Goal: Consume media (video, audio): Consume media (video, audio)

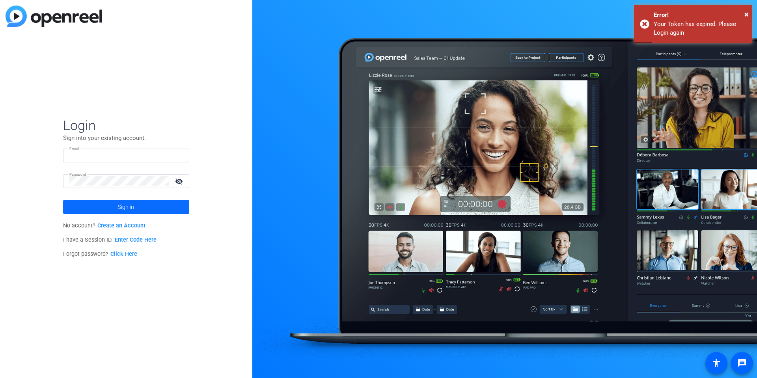
type input "[EMAIL_ADDRESS][DOMAIN_NAME]"
click at [139, 205] on span at bounding box center [126, 207] width 126 height 19
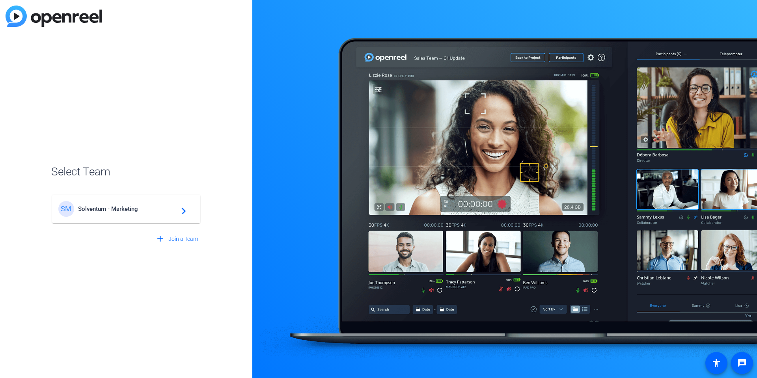
click at [116, 212] on span "Solventum - Marketing" at bounding box center [127, 208] width 99 height 7
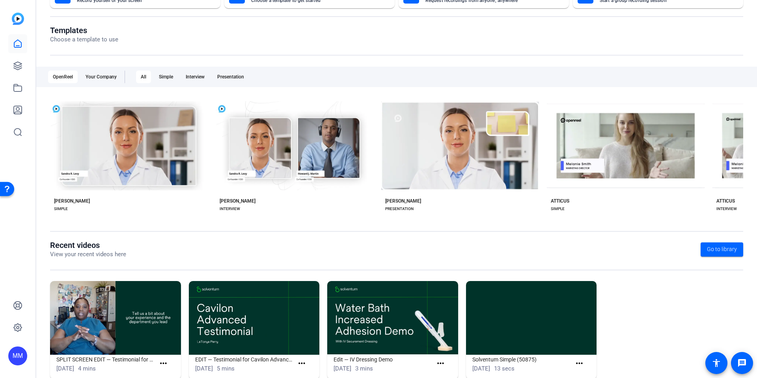
scroll to position [88, 0]
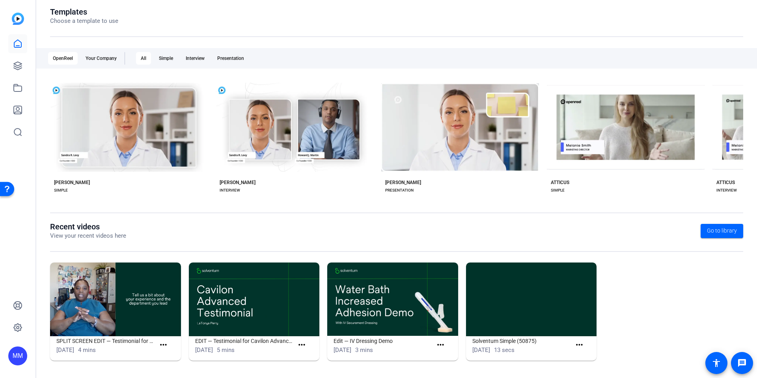
click at [99, 296] on img at bounding box center [115, 300] width 131 height 74
click at [162, 321] on img at bounding box center [115, 300] width 131 height 74
click at [152, 297] on img at bounding box center [115, 300] width 131 height 74
click at [148, 295] on img at bounding box center [115, 300] width 131 height 74
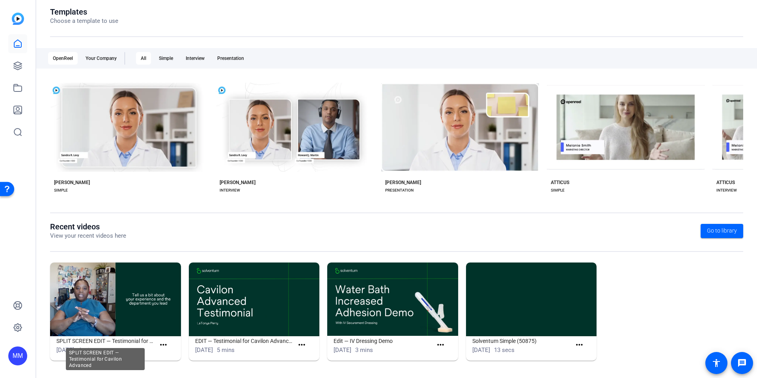
click at [99, 344] on h1 "SPLIT SCREEN EDIT — Testimonial for Cavilon Advanced" at bounding box center [105, 340] width 99 height 9
click at [101, 343] on h1 "SPLIT SCREEN EDIT — Testimonial for Cavilon Advanced" at bounding box center [105, 340] width 99 height 9
click at [164, 344] on mat-icon "more_horiz" at bounding box center [164, 345] width 10 height 10
click at [174, 355] on span "View" at bounding box center [180, 356] width 32 height 9
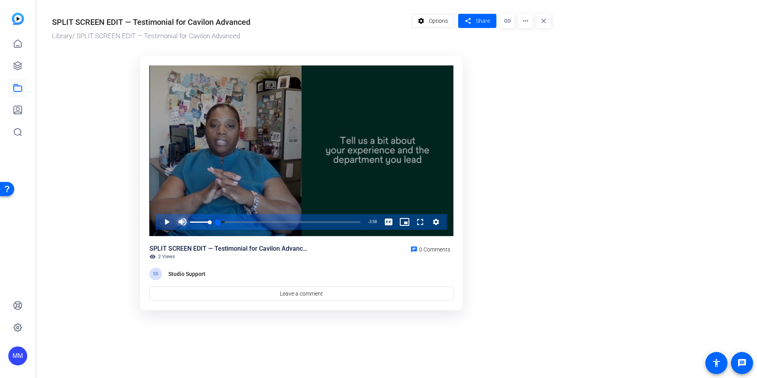
click at [182, 222] on span "Video Player" at bounding box center [183, 222] width 16 height 16
click at [159, 221] on span "Video Player" at bounding box center [159, 222] width 0 height 16
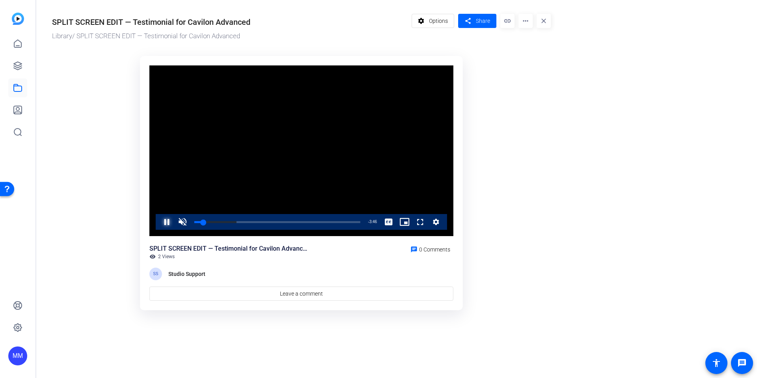
click at [159, 222] on span "Video Player" at bounding box center [159, 222] width 0 height 16
click at [412, 222] on span "Video Player" at bounding box center [412, 222] width 0 height 16
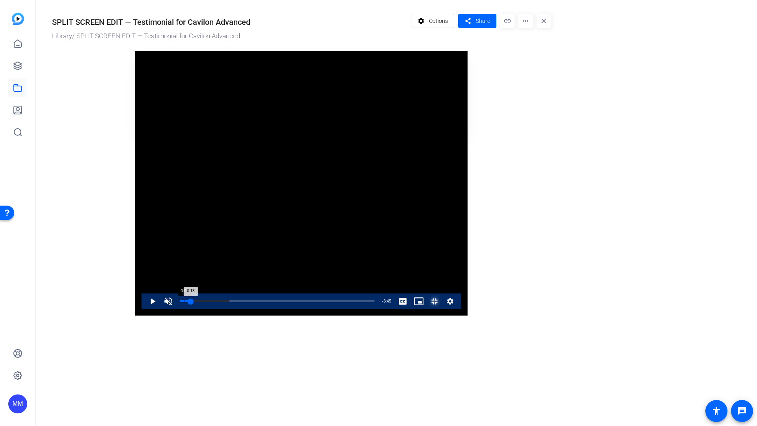
click at [176, 309] on div "Loaded : 25.41% 0:01 0:13" at bounding box center [277, 301] width 202 height 16
drag, startPoint x: 48, startPoint y: 411, endPoint x: 41, endPoint y: 411, distance: 6.7
click at [176, 309] on div "Loaded : 0.00% 0:00 0:01" at bounding box center [277, 301] width 202 height 16
click at [160, 309] on span "Video Player" at bounding box center [168, 301] width 16 height 16
click at [145, 309] on span "Video Player" at bounding box center [145, 301] width 0 height 16
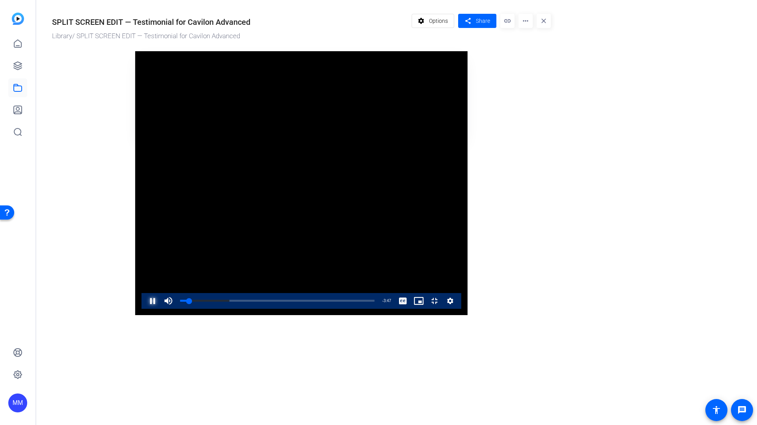
click at [145, 309] on span "Video Player" at bounding box center [145, 301] width 0 height 16
drag, startPoint x: 722, startPoint y: 411, endPoint x: 723, endPoint y: 364, distance: 46.9
click at [427, 309] on span "Video Player" at bounding box center [427, 301] width 0 height 16
